Goal: Information Seeking & Learning: Find specific fact

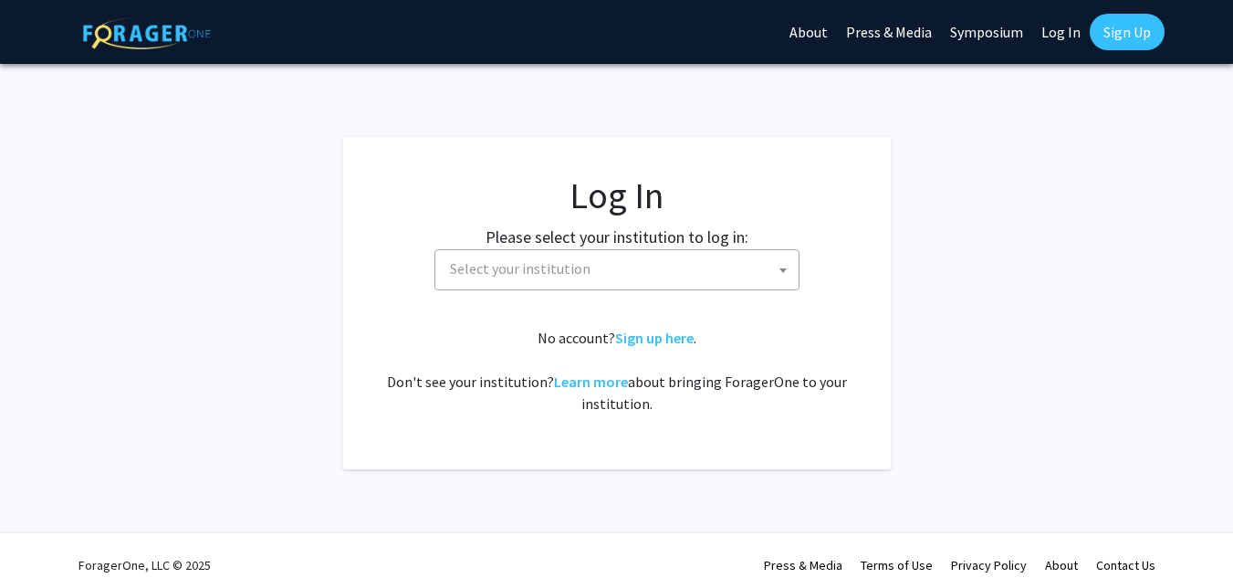
click at [737, 274] on span "Select your institution" at bounding box center [621, 268] width 356 height 37
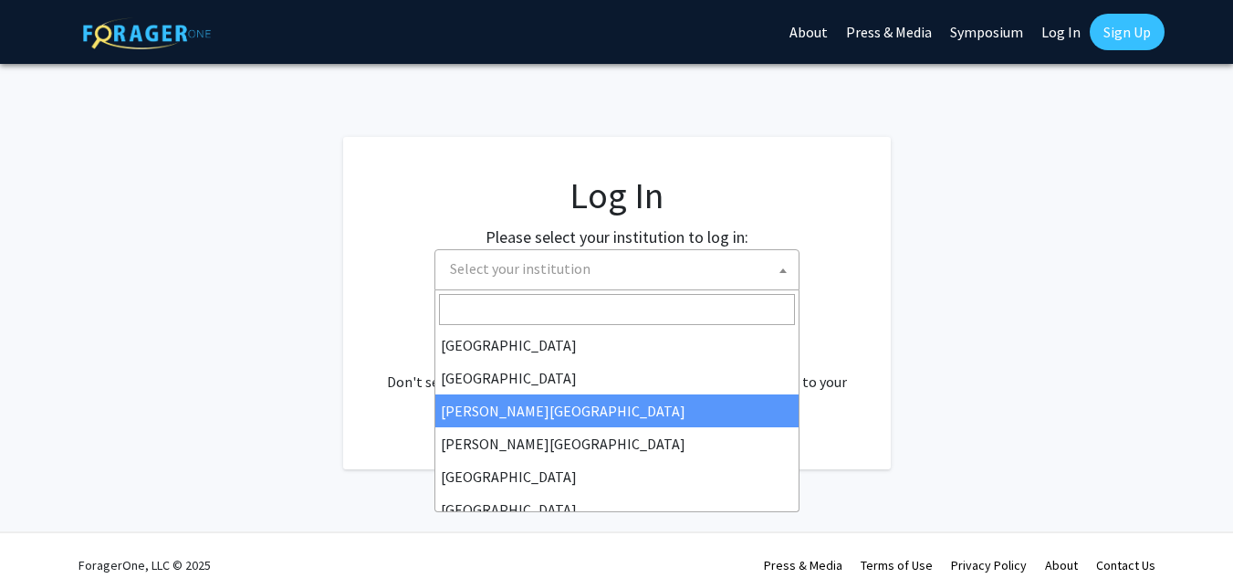
select select "5"
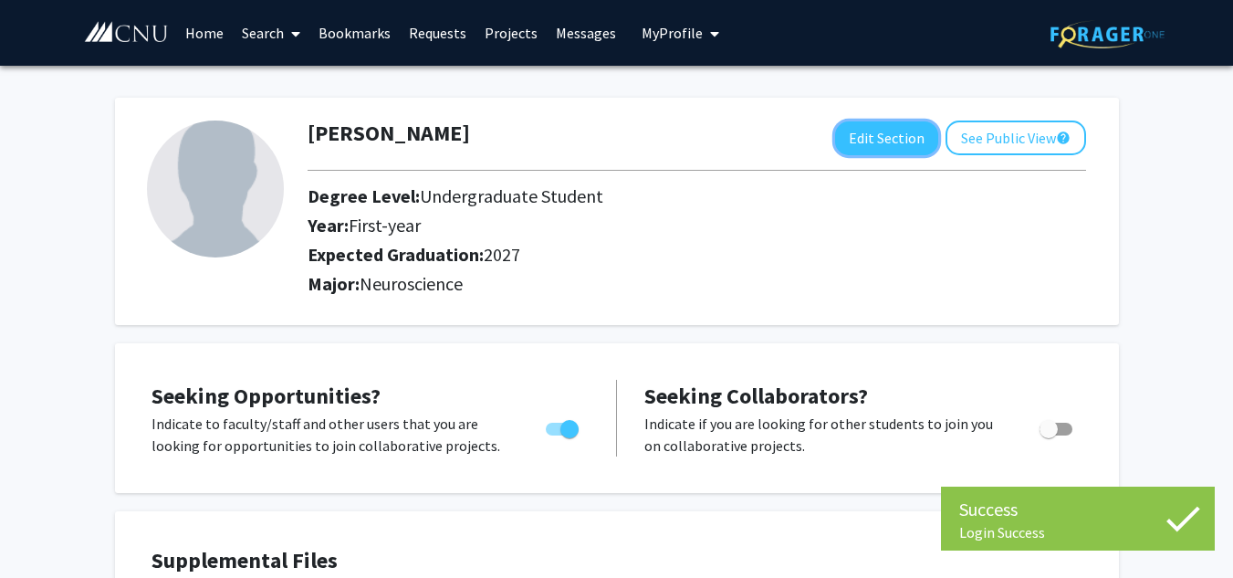
click at [913, 139] on button "Edit Section" at bounding box center [886, 138] width 103 height 34
select select "first-year"
select select "2027"
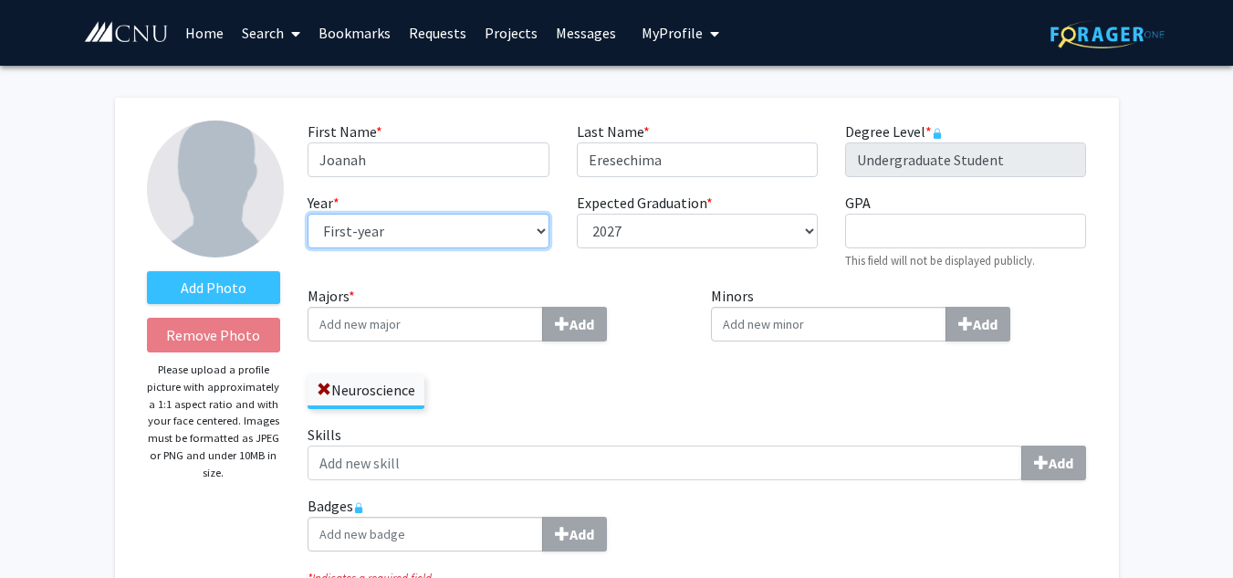
click at [529, 247] on select "--- First-year Sophomore Junior Senior Postbaccalaureate Certificate" at bounding box center [428, 231] width 241 height 35
select select "junior"
click at [308, 214] on select "--- First-year Sophomore Junior Senior Postbaccalaureate Certificate" at bounding box center [428, 231] width 241 height 35
click at [909, 200] on div "GPA required This field will not be displayed publicly." at bounding box center [966, 231] width 268 height 79
click at [887, 278] on div "First Name * required [PERSON_NAME] Last Name * required Eresechima Degree Leve…" at bounding box center [697, 202] width 806 height 164
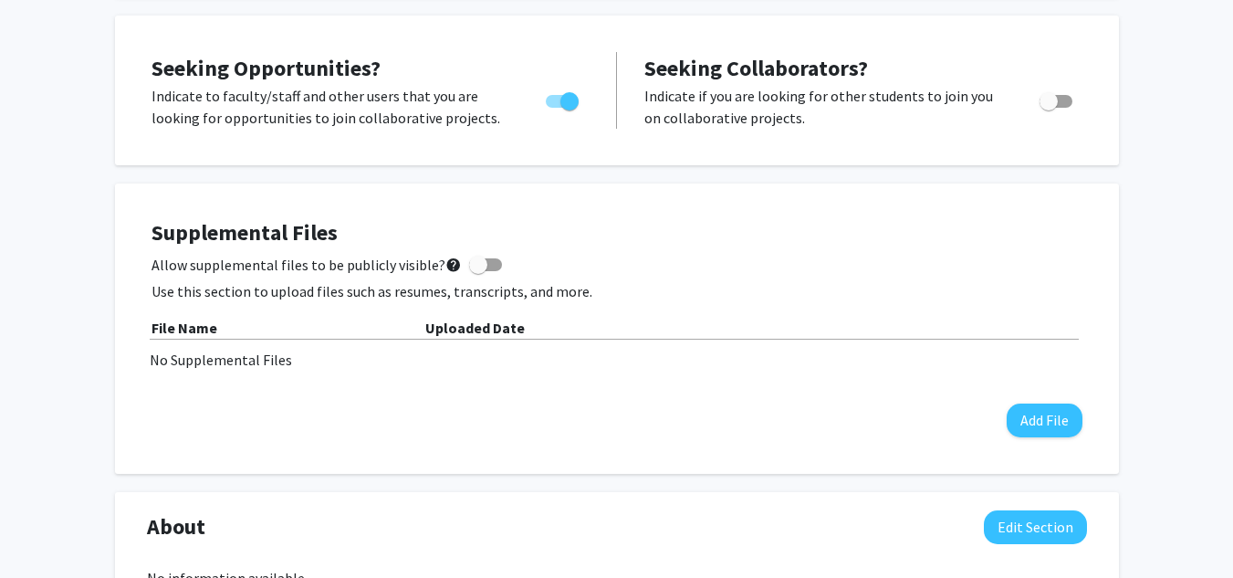
scroll to position [548, 0]
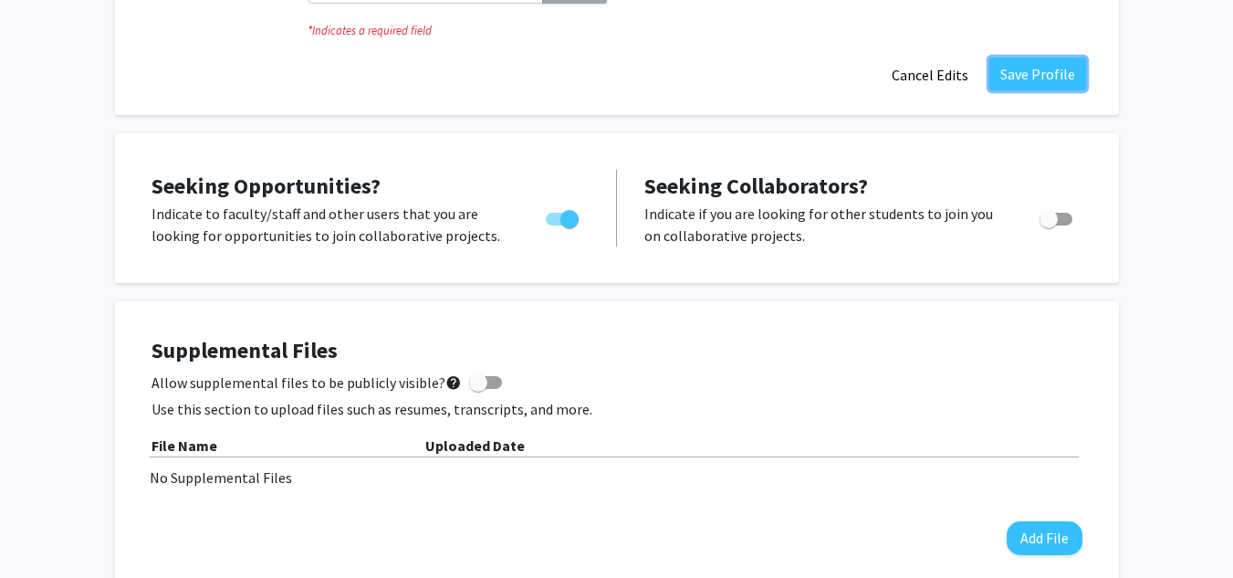
click at [1054, 78] on button "Save Profile" at bounding box center [1038, 74] width 97 height 33
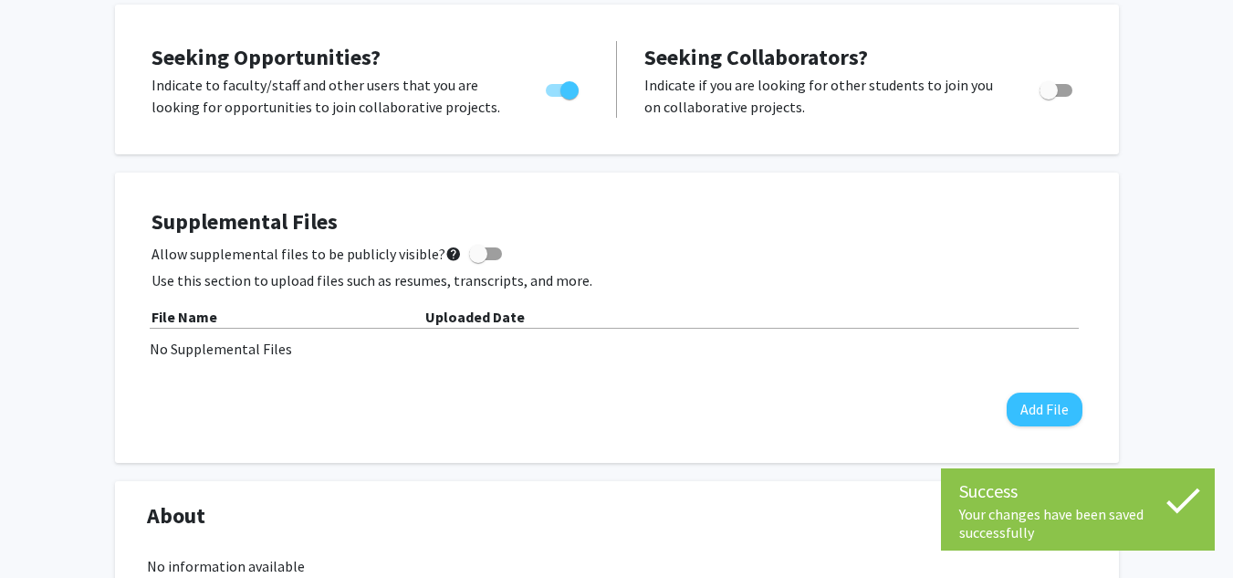
scroll to position [0, 0]
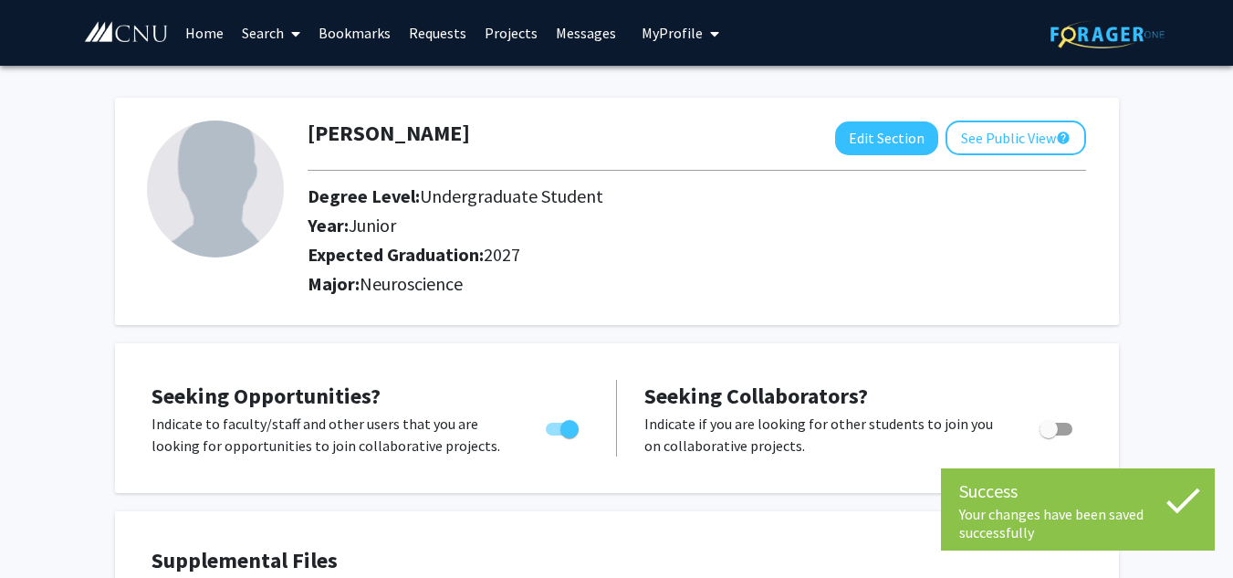
click at [151, 39] on img at bounding box center [126, 32] width 87 height 23
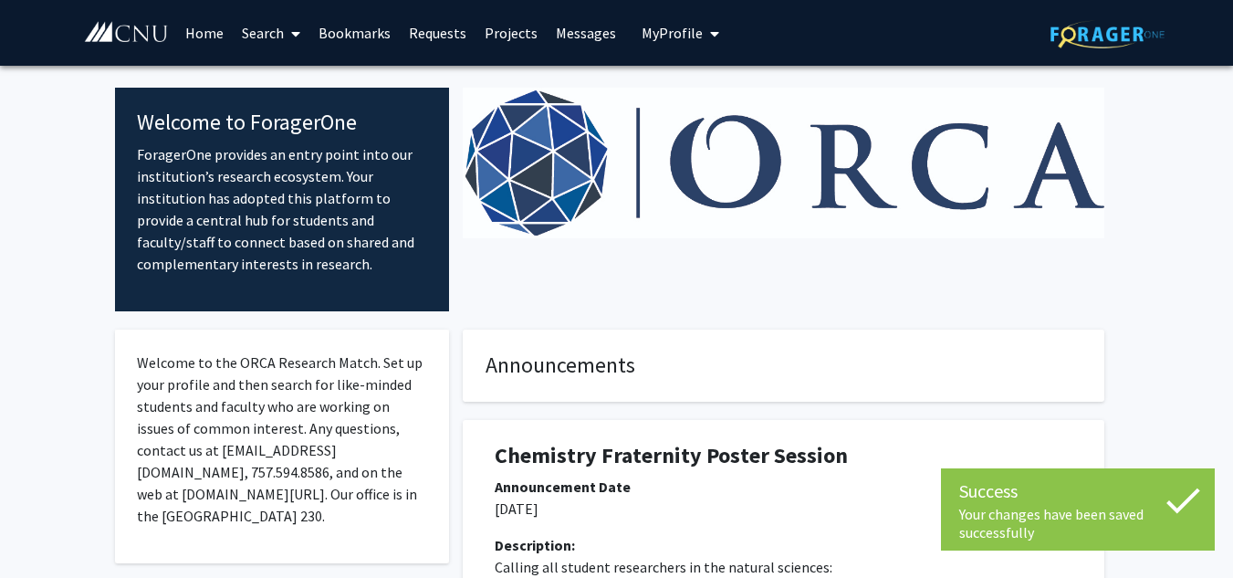
click at [625, 277] on div at bounding box center [783, 200] width 669 height 224
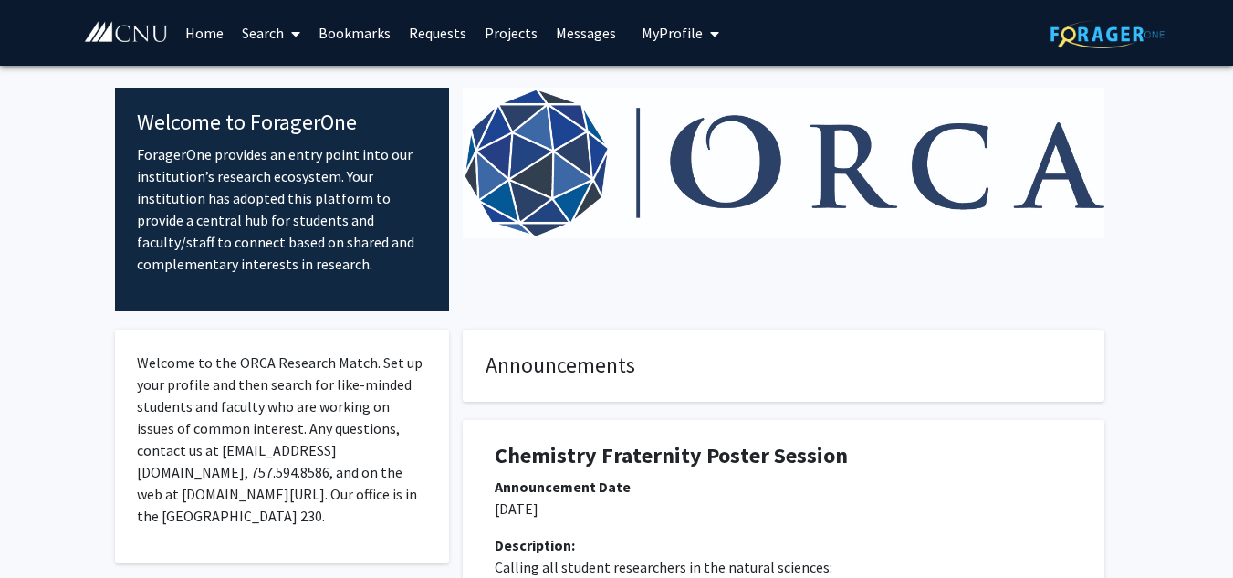
click at [260, 33] on link "Search" at bounding box center [271, 33] width 77 height 64
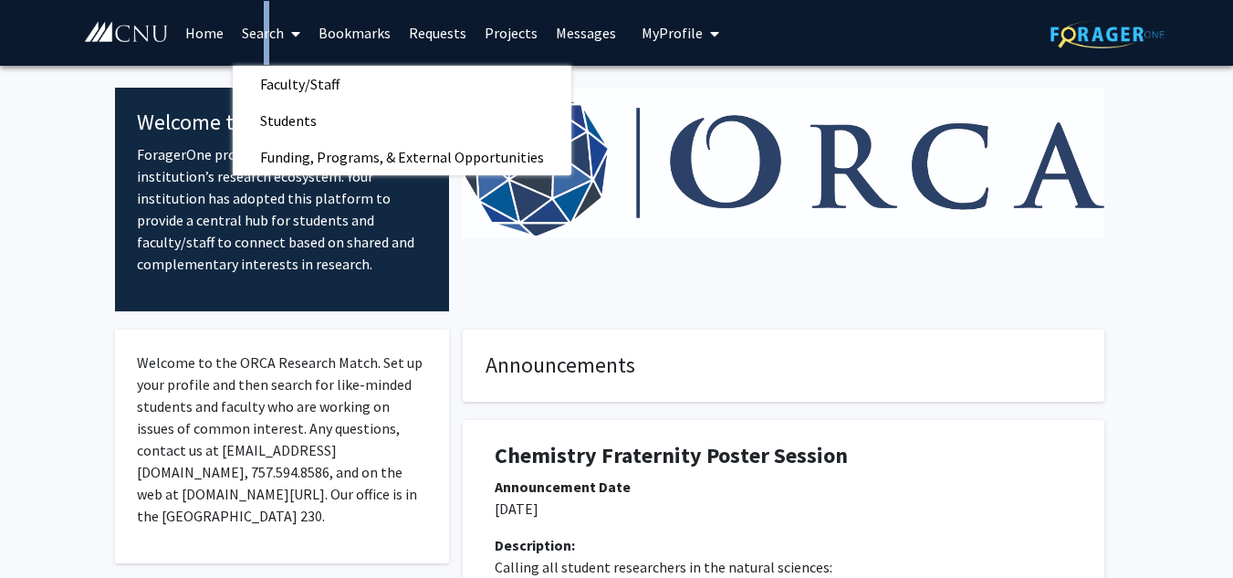
click at [297, 92] on span "Faculty/Staff" at bounding box center [300, 84] width 134 height 37
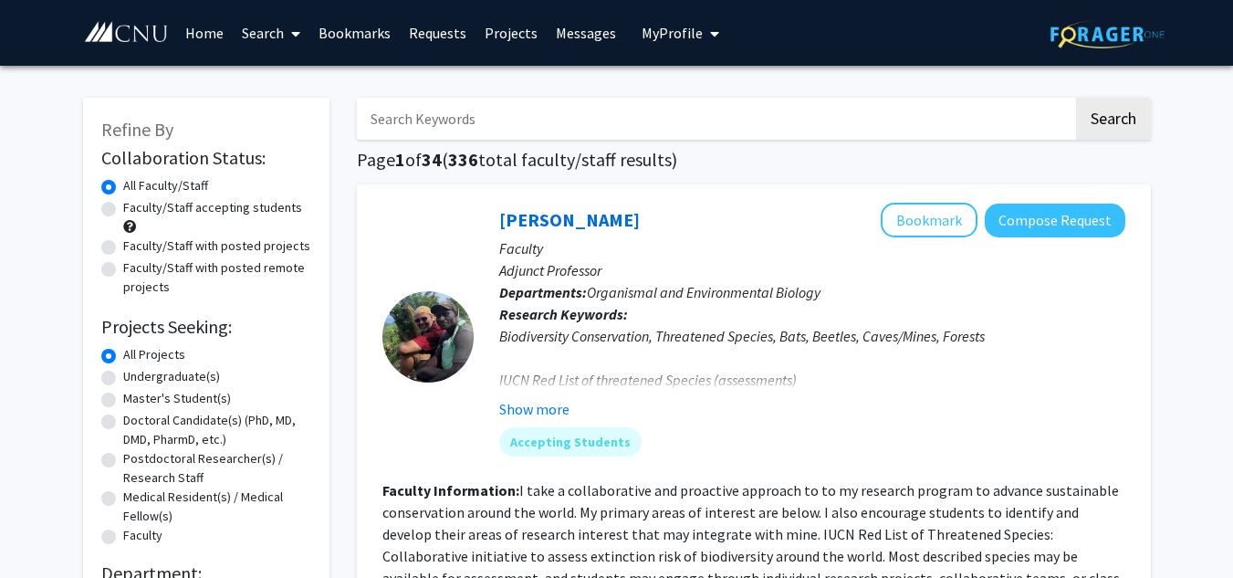
click at [816, 133] on input "Search Keywords" at bounding box center [715, 119] width 717 height 42
type input "[PERSON_NAME]"
click at [1076, 98] on button "Search" at bounding box center [1113, 119] width 75 height 42
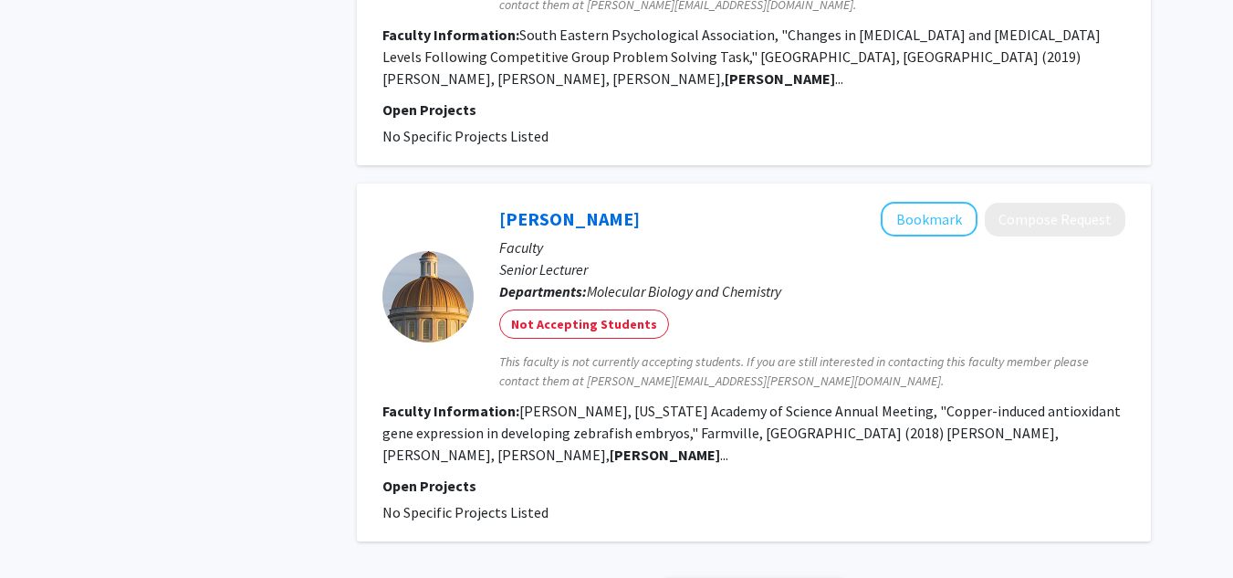
scroll to position [3325, 0]
